Goal: Entertainment & Leisure: Consume media (video, audio)

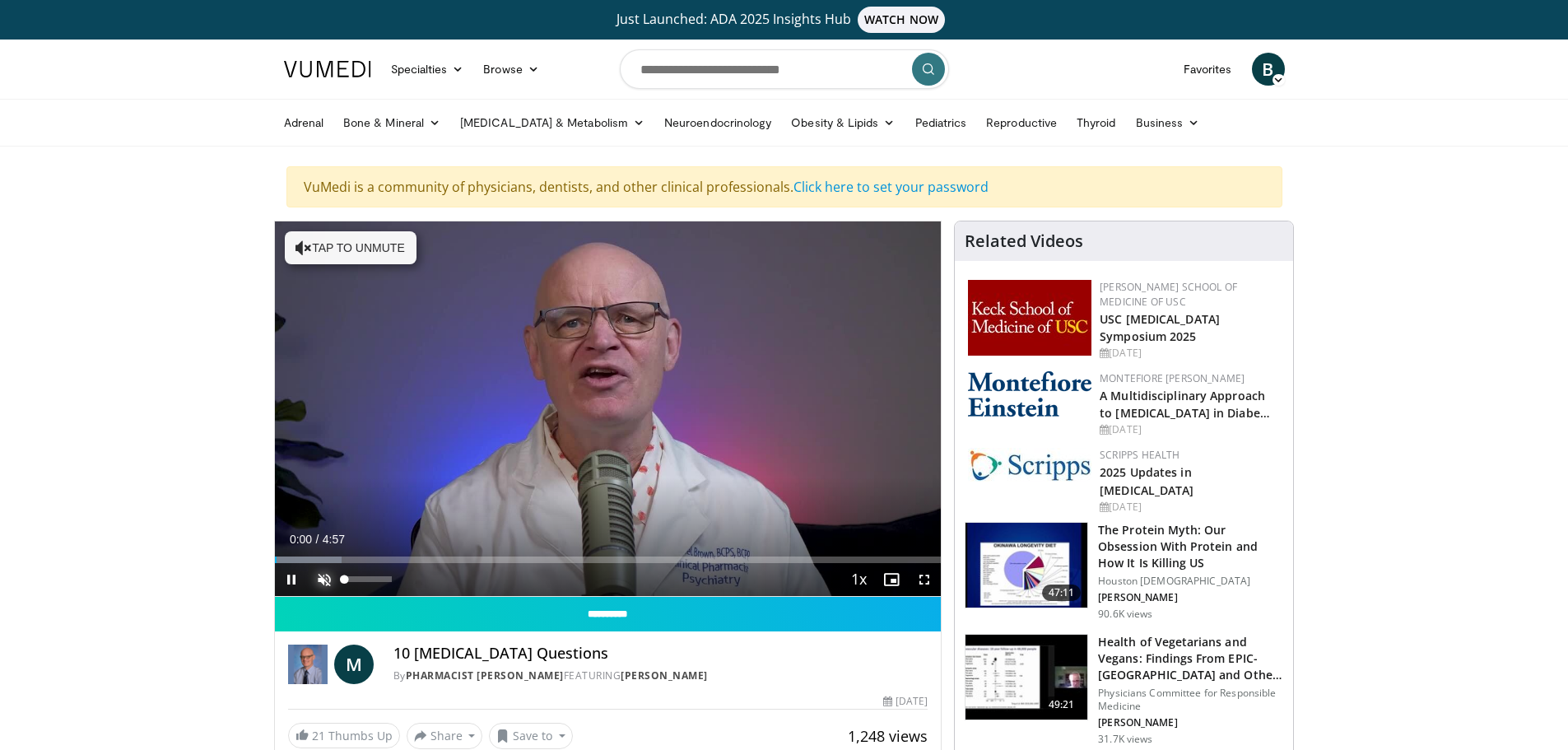
click at [318, 580] on span "Video Player" at bounding box center [323, 579] width 33 height 33
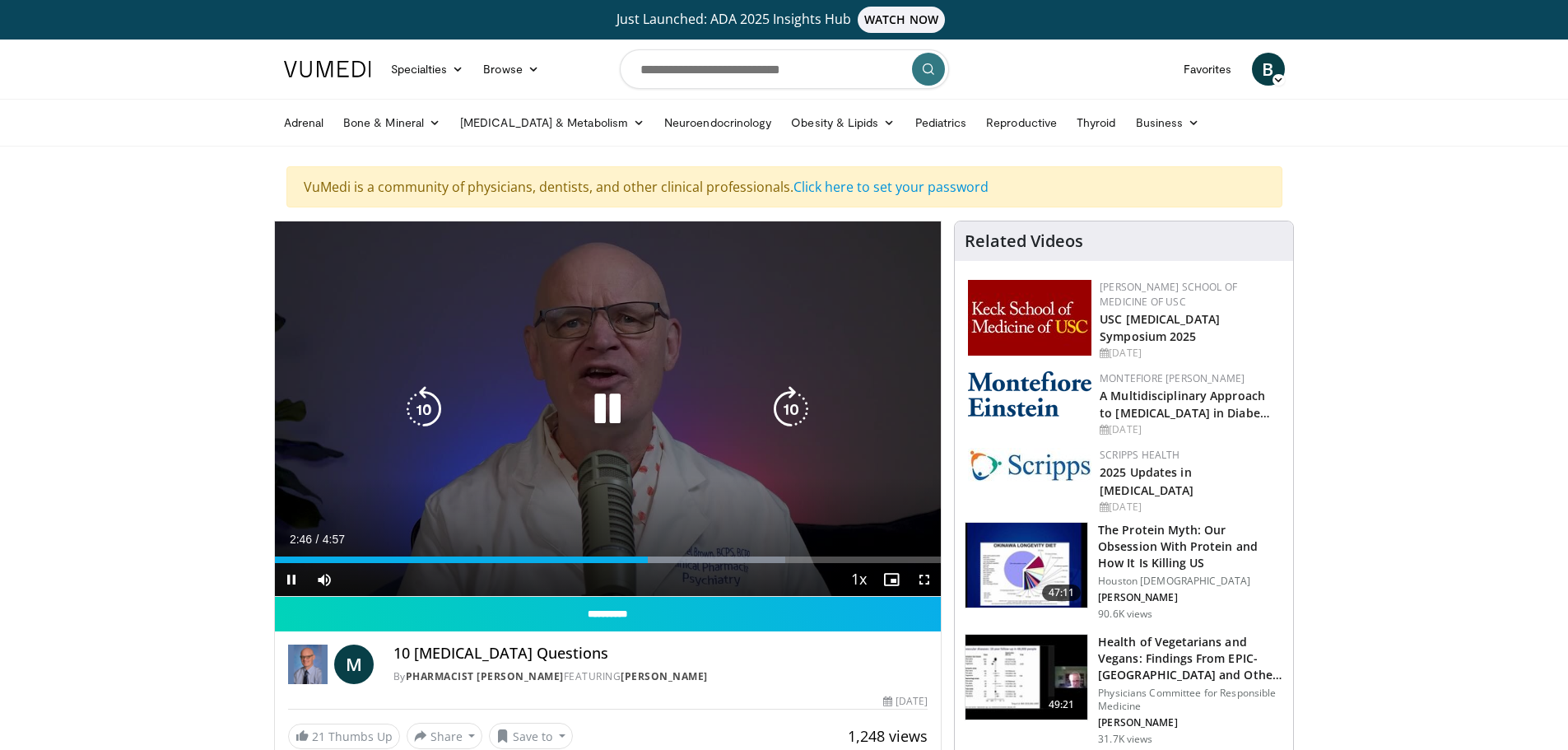
click at [603, 414] on icon "Video Player" at bounding box center [607, 409] width 46 height 46
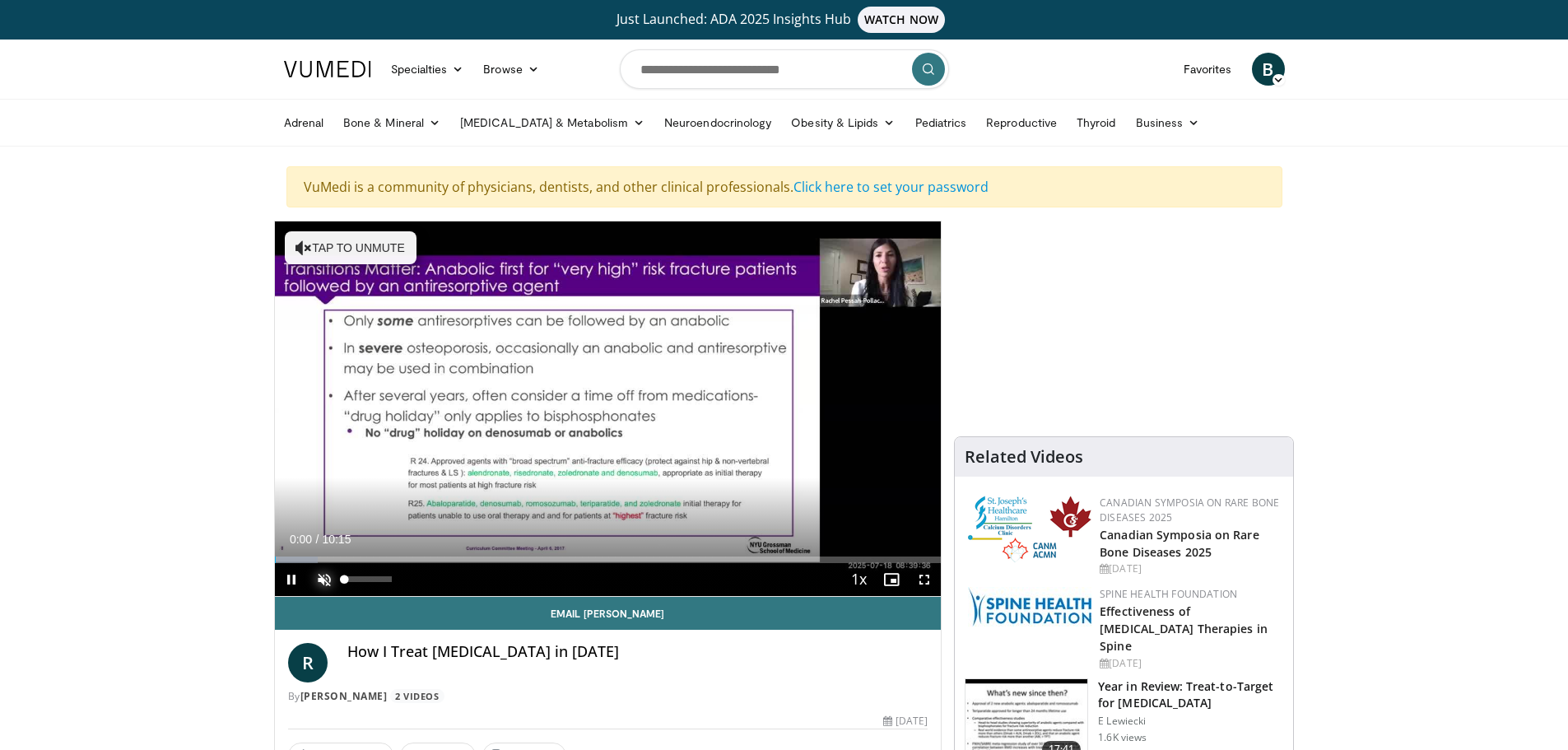
click at [322, 577] on span "Video Player" at bounding box center [323, 579] width 33 height 33
click at [926, 582] on span "Video Player" at bounding box center [923, 579] width 33 height 33
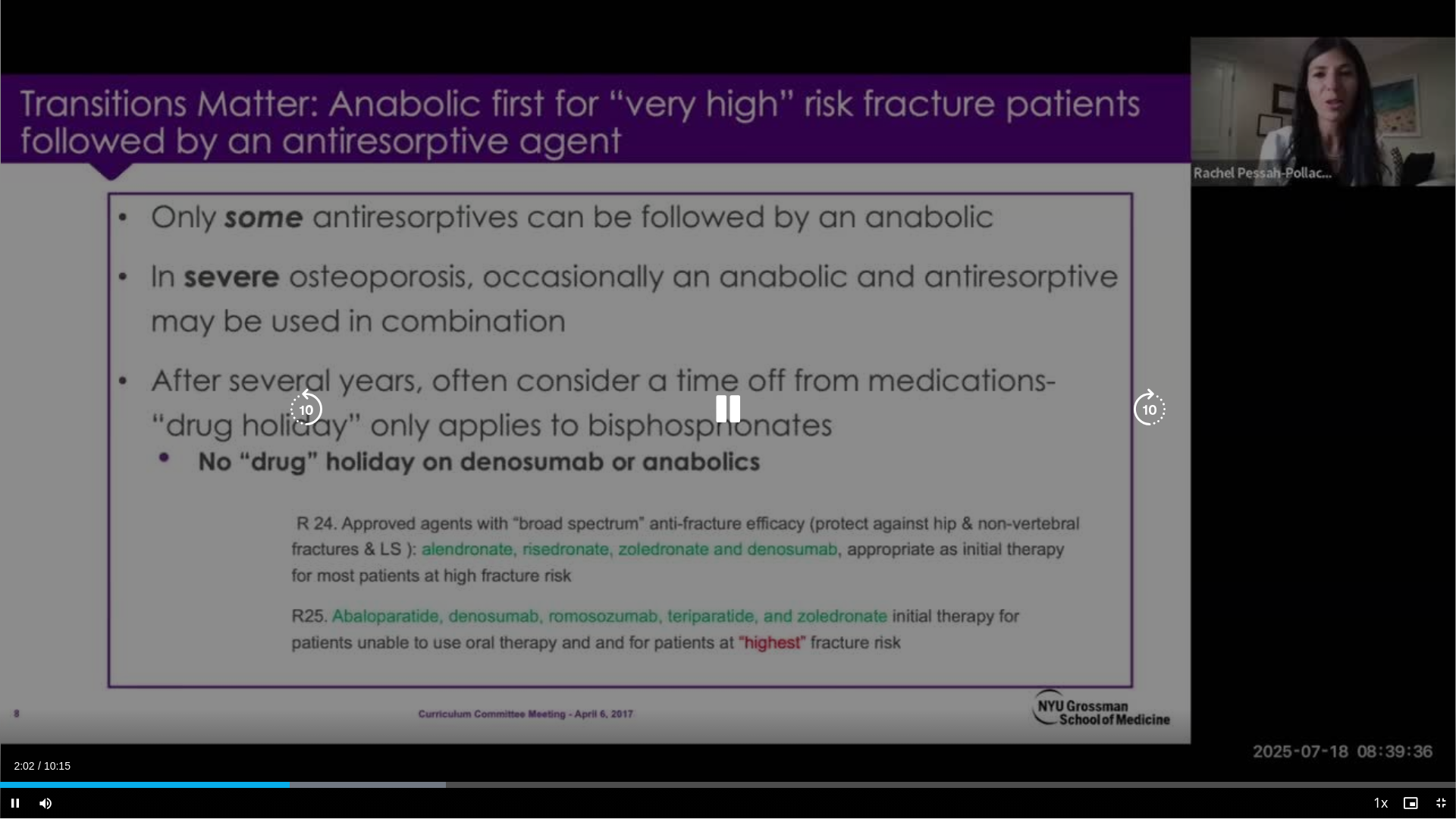
click at [720, 402] on icon "Video Player" at bounding box center [727, 410] width 43 height 43
click at [720, 407] on icon "Video Player" at bounding box center [727, 410] width 43 height 43
click at [720, 409] on icon "Video Player" at bounding box center [727, 410] width 43 height 43
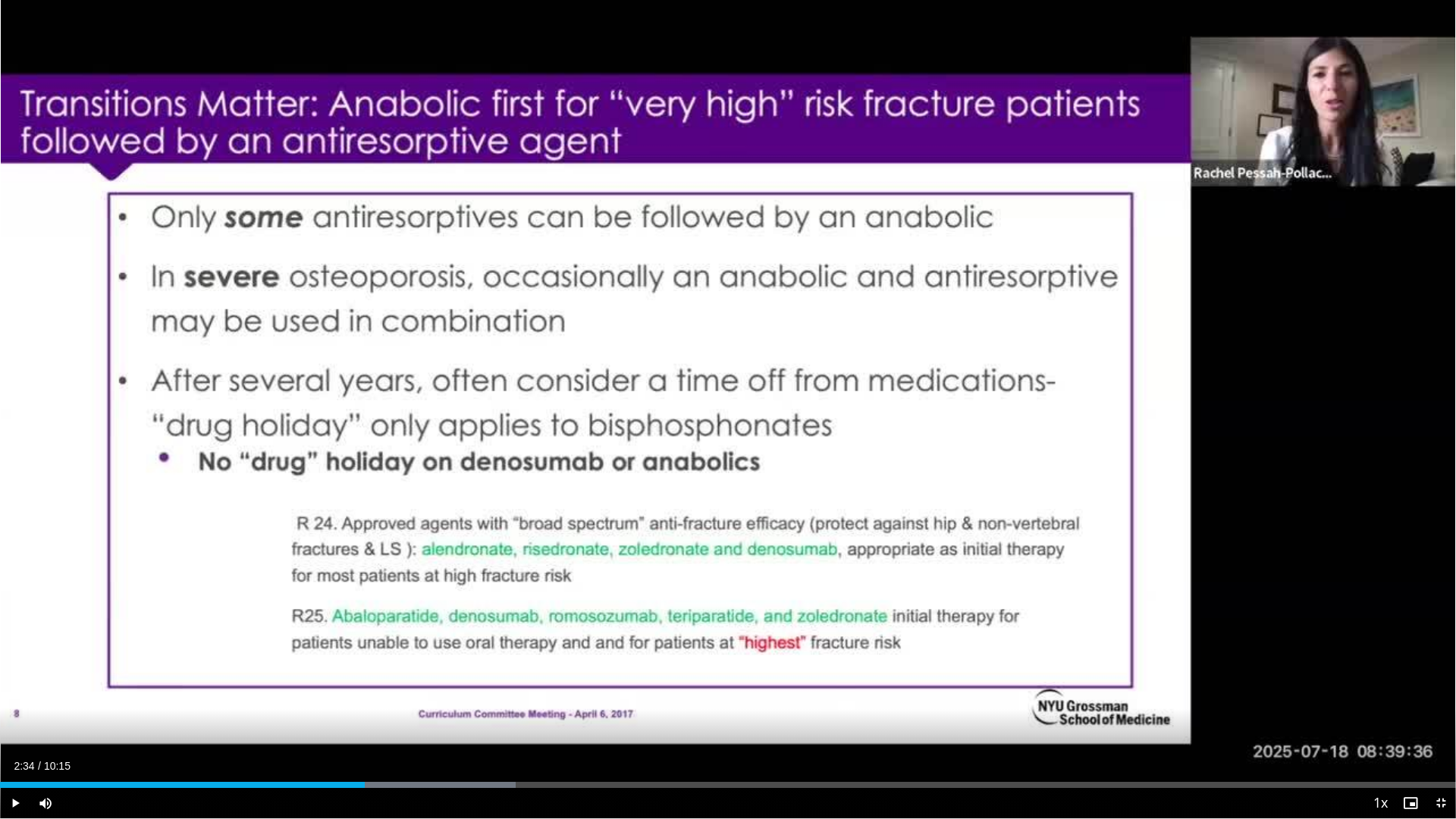
click at [720, 409] on div "10 seconds Tap to unmute" at bounding box center [728, 409] width 1456 height 818
click at [362, 690] on div "Progress Bar" at bounding box center [363, 784] width 2 height 6
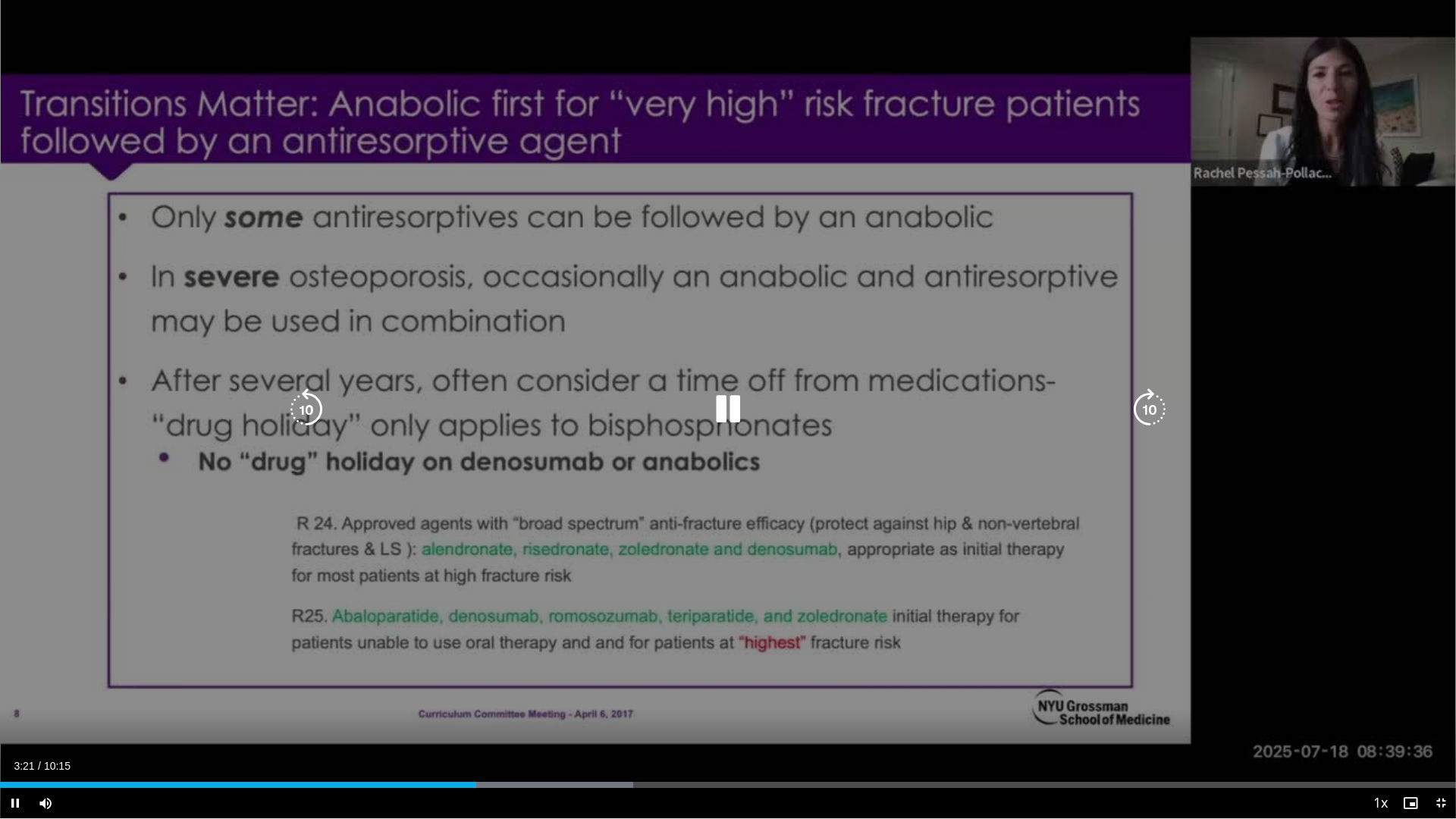
click at [733, 399] on icon "Video Player" at bounding box center [727, 410] width 43 height 43
click at [732, 411] on icon "Video Player" at bounding box center [727, 410] width 43 height 43
click at [729, 412] on icon "Video Player" at bounding box center [727, 410] width 43 height 43
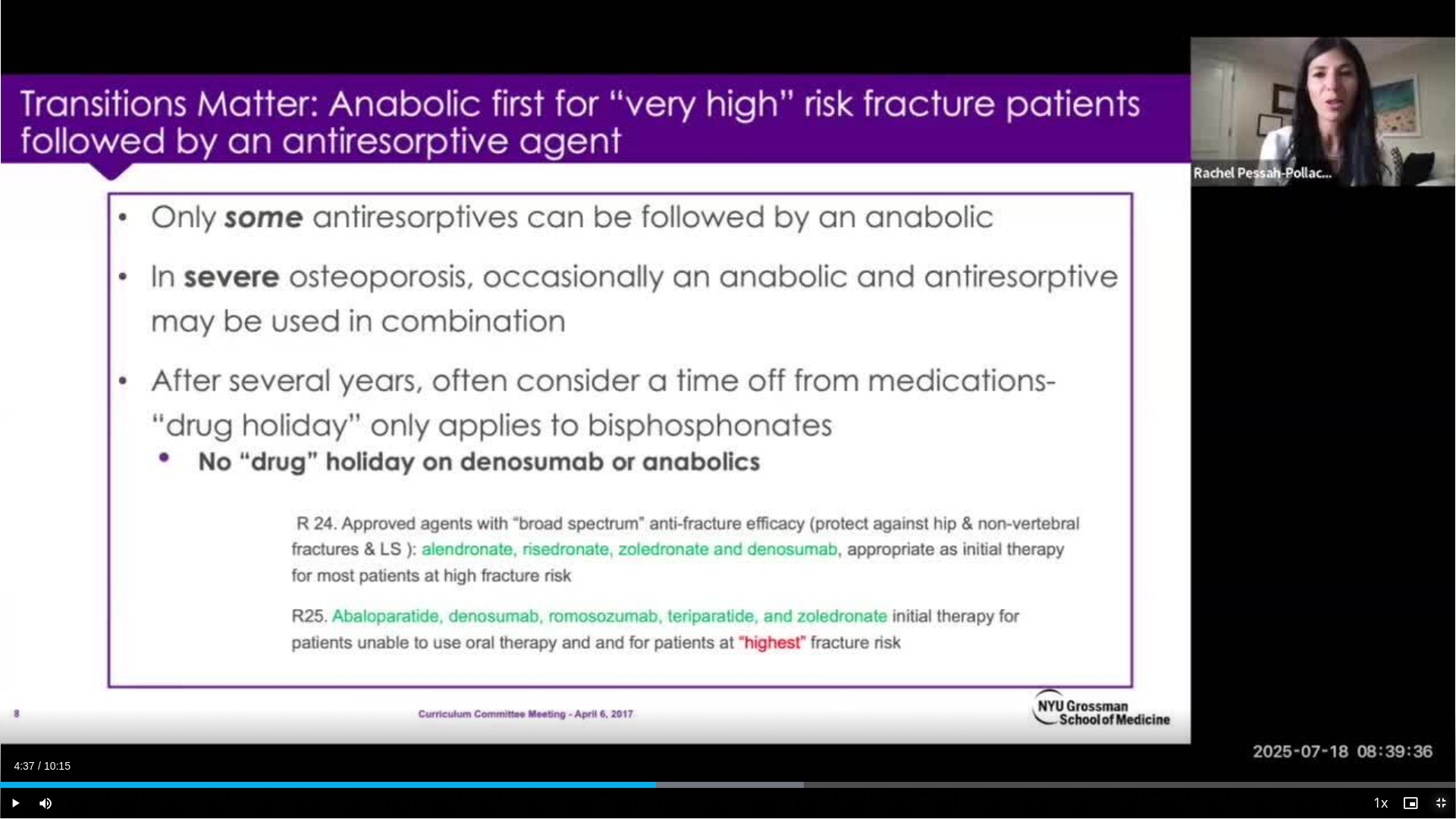
click at [1436, 690] on span "Video Player" at bounding box center [1440, 803] width 30 height 30
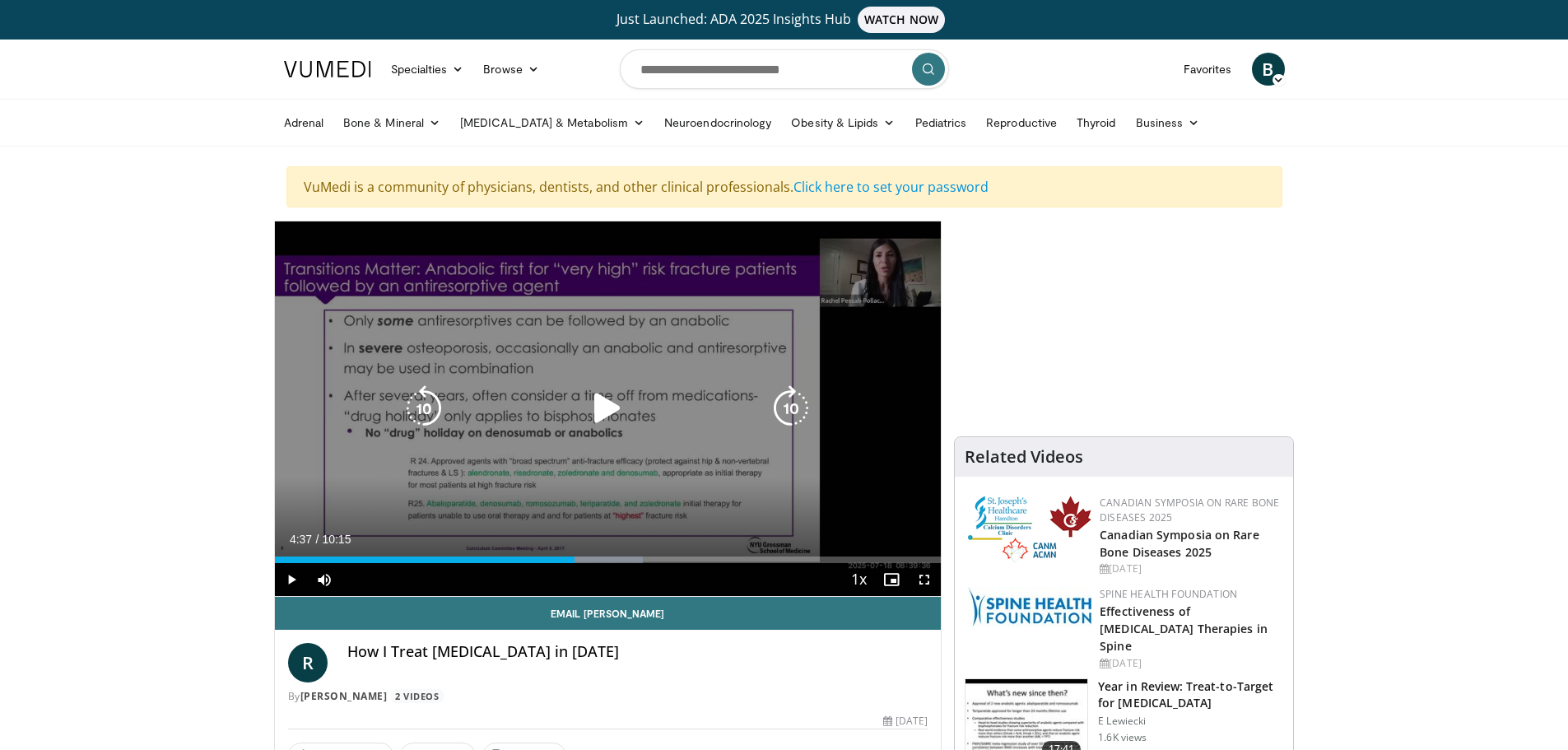
click at [637, 435] on div "10 seconds Tap to unmute" at bounding box center [608, 409] width 666 height 375
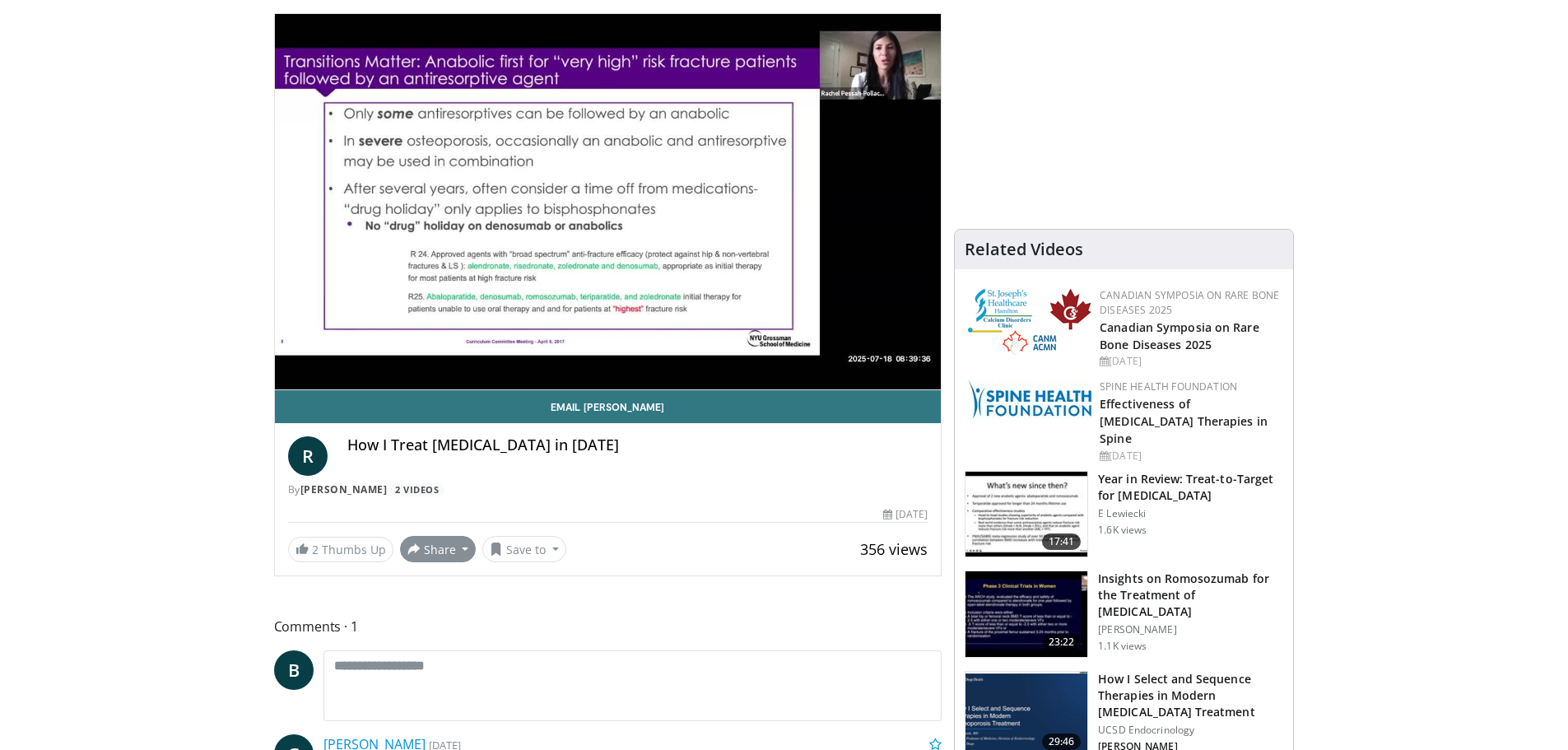
scroll to position [247, 0]
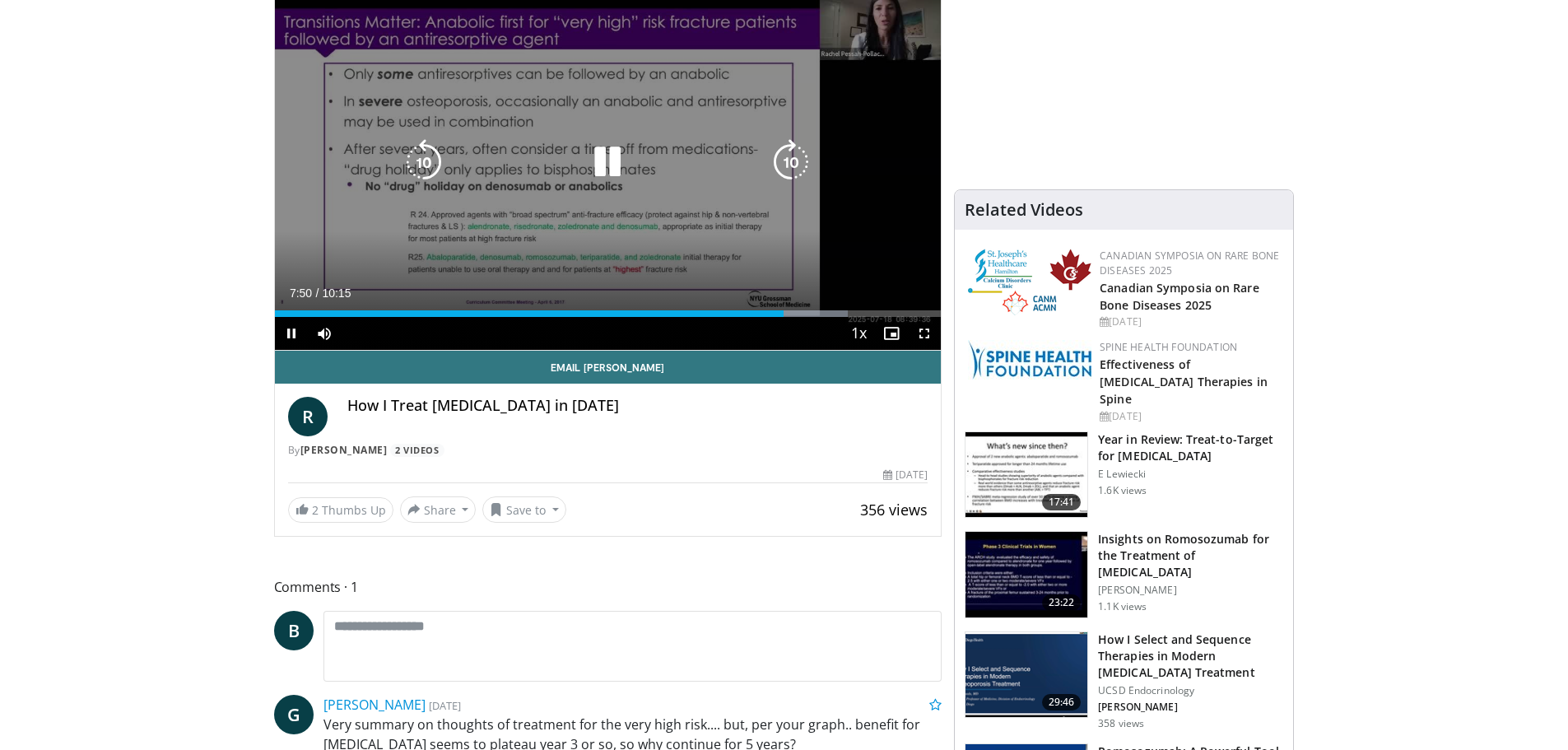
click at [614, 153] on icon "Video Player" at bounding box center [607, 162] width 46 height 46
